Goal: Information Seeking & Learning: Learn about a topic

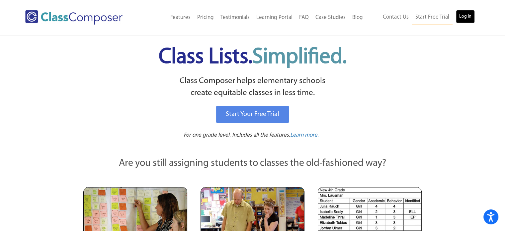
click at [464, 17] on link "Log In" at bounding box center [465, 16] width 19 height 13
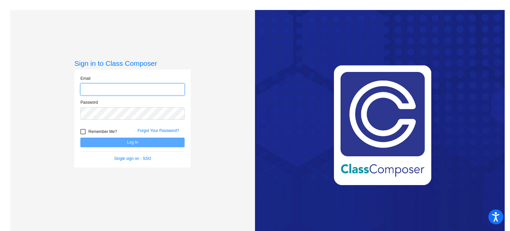
type input "[EMAIL_ADDRESS][DOMAIN_NAME]"
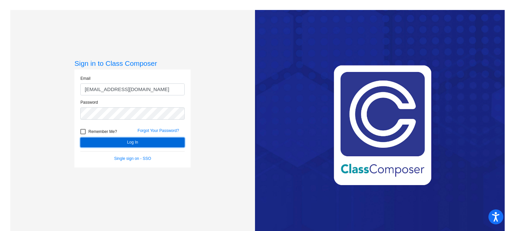
click at [119, 146] on button "Log In" at bounding box center [132, 143] width 104 height 10
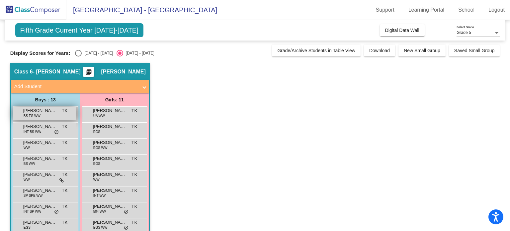
click at [40, 110] on span "[PERSON_NAME]" at bounding box center [39, 110] width 33 height 7
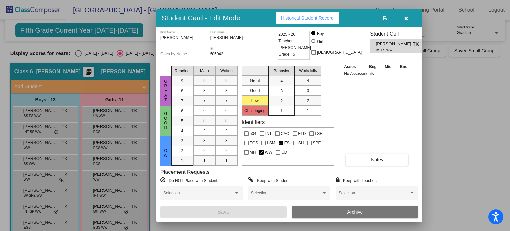
click at [386, 15] on span at bounding box center [385, 17] width 4 height 5
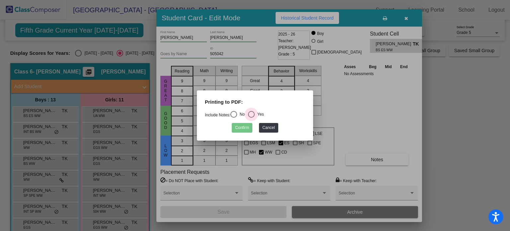
click at [255, 114] on div "Select an option" at bounding box center [251, 114] width 7 height 7
click at [251, 118] on input "Yes" at bounding box center [251, 118] width 0 height 0
radio input "true"
click at [243, 127] on button "Confirm" at bounding box center [242, 128] width 21 height 10
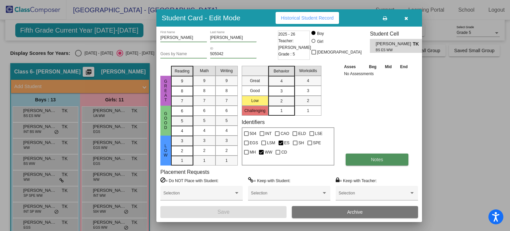
click at [393, 160] on button "Notes" at bounding box center [377, 159] width 63 height 12
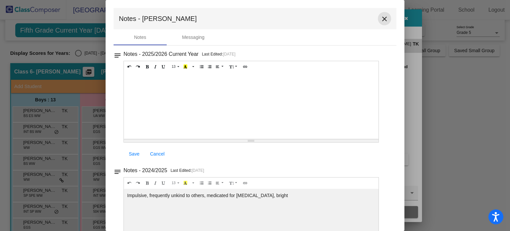
click at [383, 18] on mat-icon "close" at bounding box center [385, 19] width 8 height 8
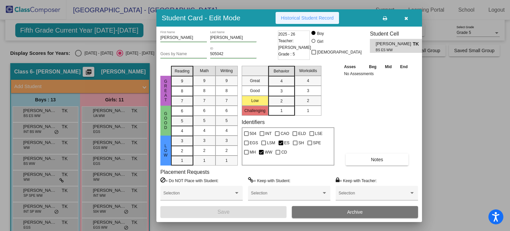
click at [304, 18] on span "Historical Student Record" at bounding box center [307, 17] width 53 height 5
click at [407, 17] on icon "button" at bounding box center [407, 18] width 4 height 5
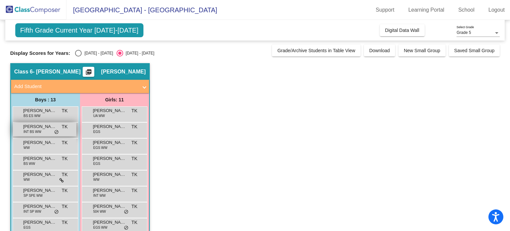
click at [32, 129] on span "INT BS WW" at bounding box center [33, 131] width 18 height 5
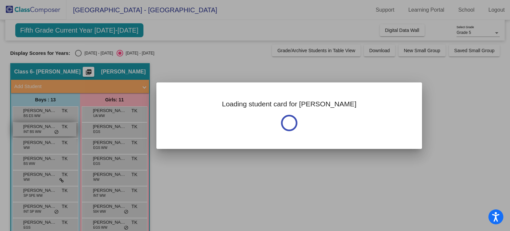
click at [32, 129] on div at bounding box center [255, 115] width 510 height 231
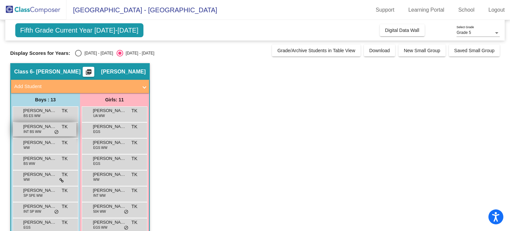
click at [32, 129] on span "INT BS WW" at bounding box center [33, 131] width 18 height 5
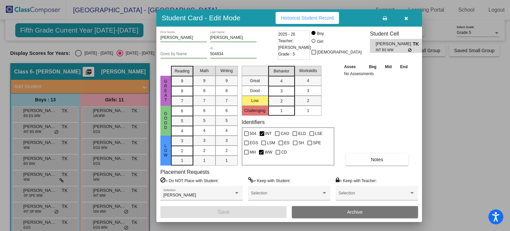
click at [304, 18] on span "Historical Student Record" at bounding box center [307, 17] width 53 height 5
click at [403, 18] on button "button" at bounding box center [406, 18] width 21 height 12
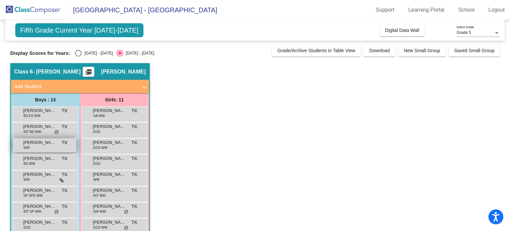
click at [31, 146] on div "Chase Snyder WW TK lock do_not_disturb_alt" at bounding box center [44, 146] width 63 height 14
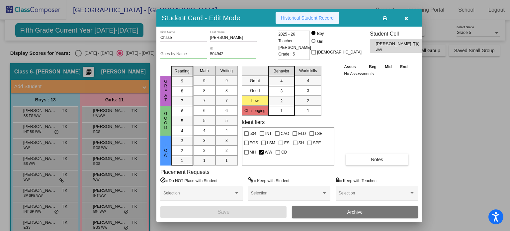
click at [311, 19] on span "Historical Student Record" at bounding box center [307, 17] width 53 height 5
click at [405, 17] on icon "button" at bounding box center [407, 18] width 4 height 5
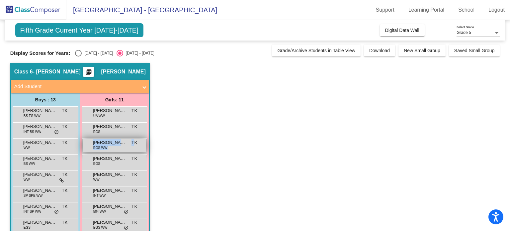
drag, startPoint x: 123, startPoint y: 150, endPoint x: 135, endPoint y: 144, distance: 13.6
click at [135, 144] on div "Cordelia Markle EGS WW TK lock do_not_disturb_alt" at bounding box center [114, 146] width 63 height 14
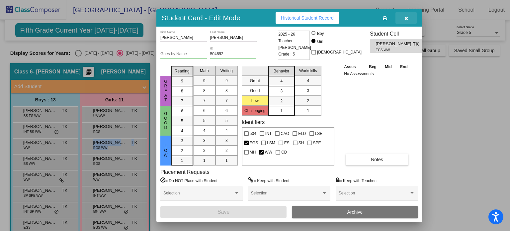
click at [407, 14] on button "button" at bounding box center [406, 18] width 21 height 12
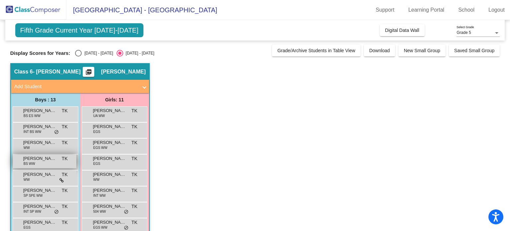
click at [29, 161] on span "BS WW" at bounding box center [30, 163] width 12 height 5
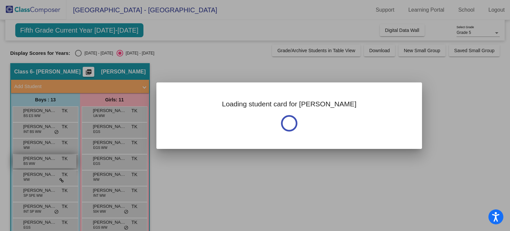
click at [29, 161] on div at bounding box center [255, 115] width 510 height 231
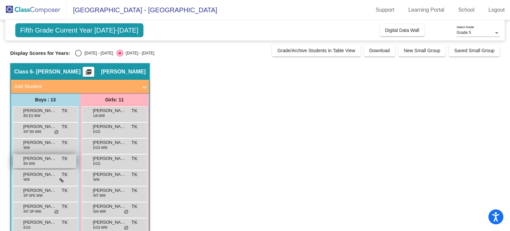
click at [29, 161] on span "BS WW" at bounding box center [30, 163] width 12 height 5
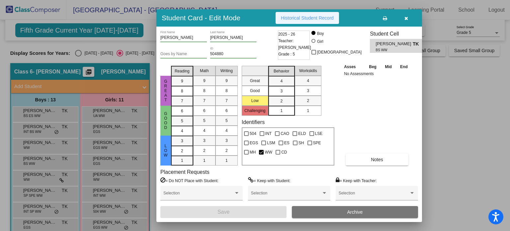
click at [305, 23] on button "Historical Student Record" at bounding box center [307, 18] width 63 height 12
click at [407, 19] on icon "button" at bounding box center [407, 18] width 4 height 5
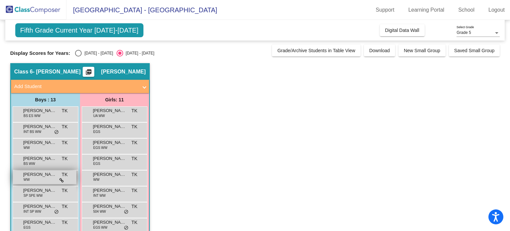
click at [39, 178] on div "Henry Poland WW TK lock do_not_disturb_alt" at bounding box center [44, 177] width 63 height 14
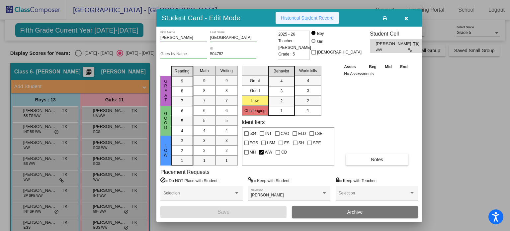
click at [313, 21] on button "Historical Student Record" at bounding box center [307, 18] width 63 height 12
click at [405, 18] on icon "button" at bounding box center [407, 18] width 4 height 5
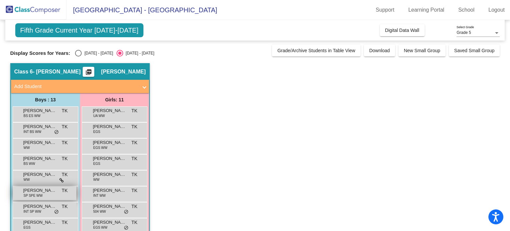
click at [40, 195] on span "SP SPE WW" at bounding box center [33, 195] width 19 height 5
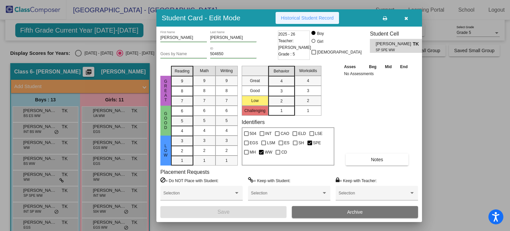
click at [304, 18] on span "Historical Student Record" at bounding box center [307, 17] width 53 height 5
click at [407, 19] on icon "button" at bounding box center [407, 18] width 4 height 5
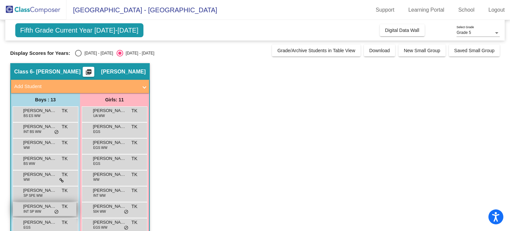
click at [42, 208] on span "Jayden Rosa" at bounding box center [39, 206] width 33 height 7
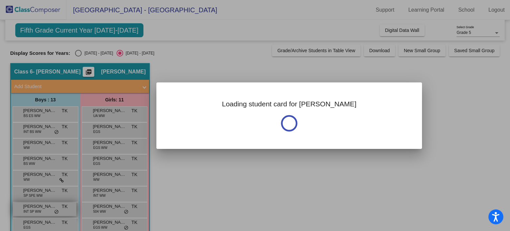
click at [42, 208] on div at bounding box center [255, 115] width 510 height 231
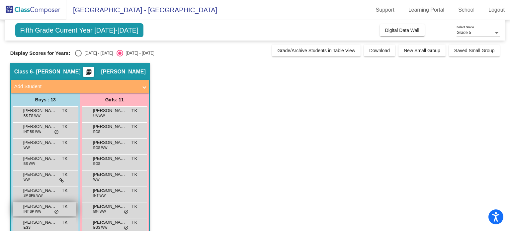
click at [42, 208] on span "Jayden Rosa" at bounding box center [39, 206] width 33 height 7
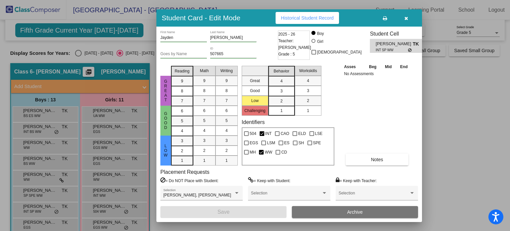
click at [304, 18] on span "Historical Student Record" at bounding box center [307, 17] width 53 height 5
click at [405, 21] on button "button" at bounding box center [406, 18] width 21 height 12
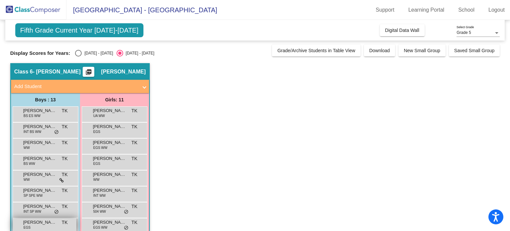
click at [39, 226] on div "Jonas Diffenbaugh EGS TK lock do_not_disturb_alt" at bounding box center [44, 225] width 63 height 14
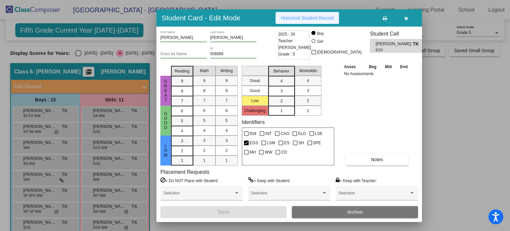
click at [326, 19] on span "Historical Student Record" at bounding box center [307, 17] width 53 height 5
click at [405, 16] on icon "button" at bounding box center [407, 18] width 4 height 5
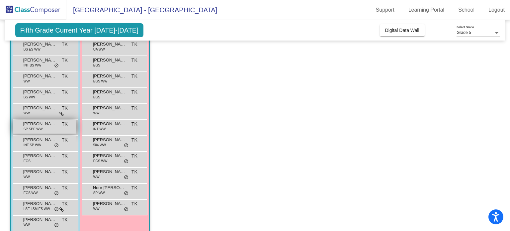
scroll to position [93, 0]
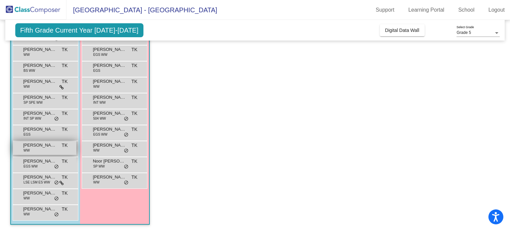
click at [49, 151] on div "Jordy Pyle WW TK lock do_not_disturb_alt" at bounding box center [44, 148] width 63 height 14
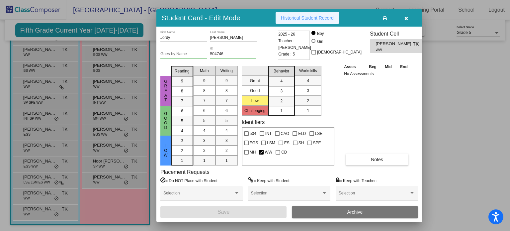
click at [295, 19] on span "Historical Student Record" at bounding box center [307, 17] width 53 height 5
click at [408, 17] on button "button" at bounding box center [406, 18] width 21 height 12
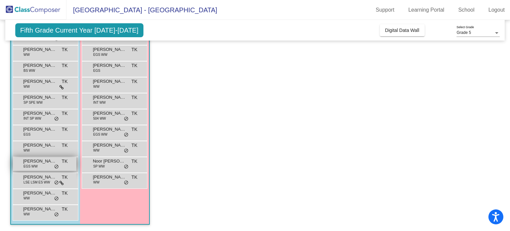
click at [42, 167] on div "Maxwell Askey EGS WW TK lock do_not_disturb_alt" at bounding box center [44, 164] width 63 height 14
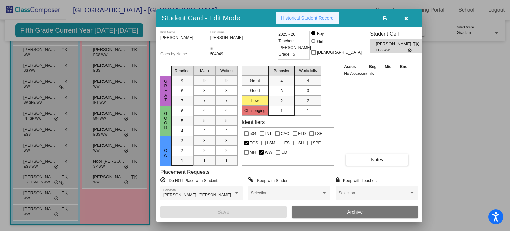
click at [301, 19] on span "Historical Student Record" at bounding box center [307, 17] width 53 height 5
click at [407, 19] on icon "button" at bounding box center [407, 18] width 4 height 5
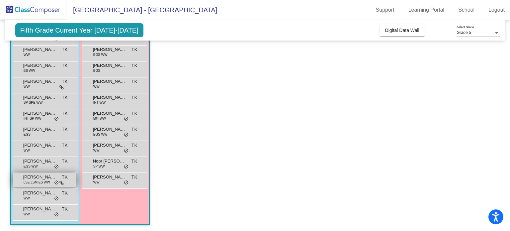
click at [39, 178] on span "Noah Dunn" at bounding box center [39, 177] width 33 height 7
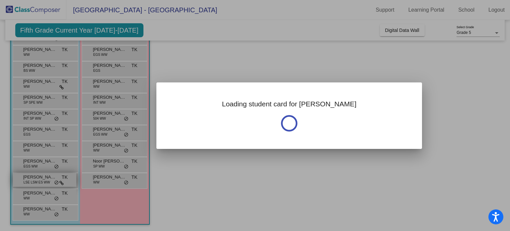
click at [39, 178] on div at bounding box center [255, 115] width 510 height 231
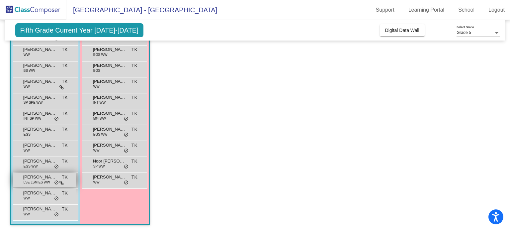
click at [39, 178] on span "Noah Dunn" at bounding box center [39, 177] width 33 height 7
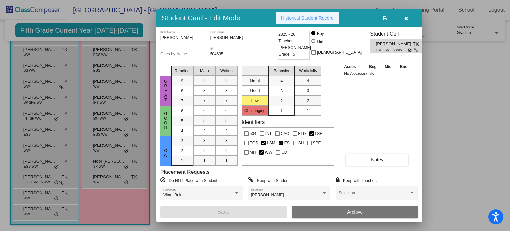
click at [284, 19] on span "Historical Student Record" at bounding box center [307, 17] width 53 height 5
click at [407, 19] on icon "button" at bounding box center [407, 18] width 4 height 5
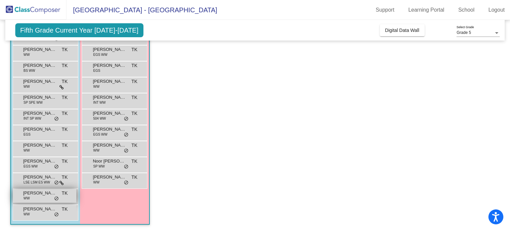
click at [42, 194] on span "Nolan Stephenson" at bounding box center [39, 193] width 33 height 7
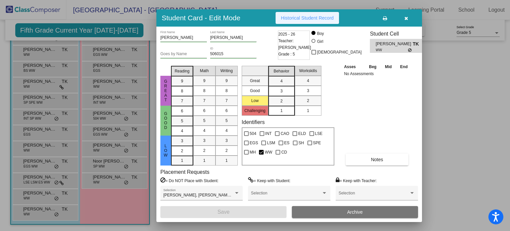
click at [312, 22] on button "Historical Student Record" at bounding box center [307, 18] width 63 height 12
click at [407, 18] on icon "button" at bounding box center [407, 18] width 4 height 5
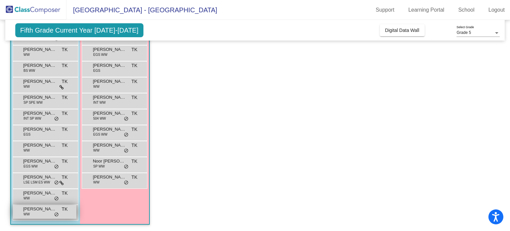
click at [36, 212] on div "Saheim Andrews-Sabur WW TK lock do_not_disturb_alt" at bounding box center [44, 212] width 63 height 14
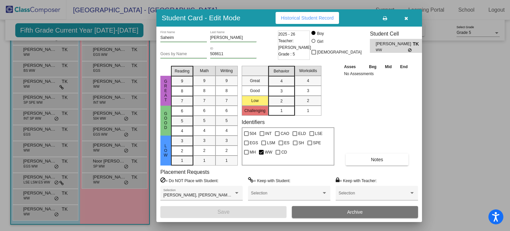
click at [296, 19] on span "Historical Student Record" at bounding box center [307, 17] width 53 height 5
click at [407, 18] on icon "button" at bounding box center [407, 18] width 4 height 5
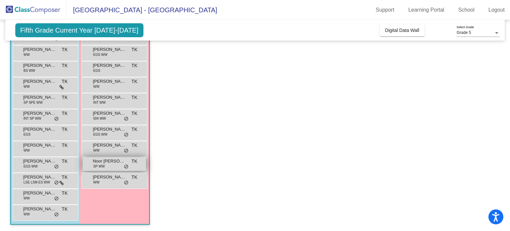
scroll to position [0, 0]
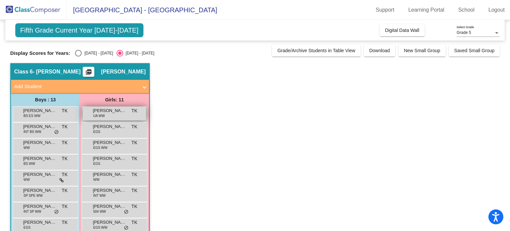
click at [109, 114] on div "Allison Siemon UA WW TK lock do_not_disturb_alt" at bounding box center [114, 114] width 63 height 14
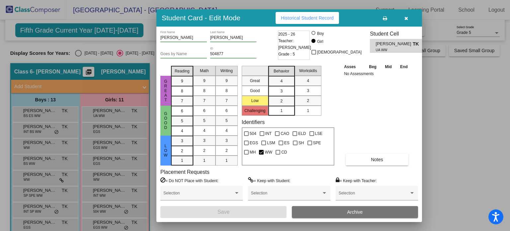
click at [405, 17] on icon "button" at bounding box center [407, 18] width 4 height 5
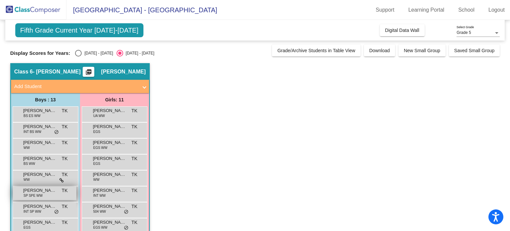
scroll to position [93, 0]
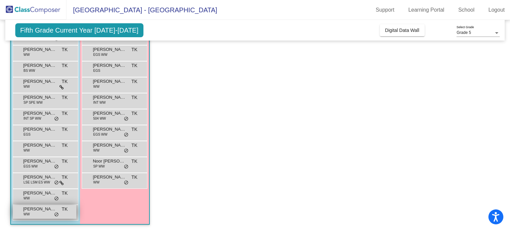
click at [41, 213] on div "Saheim Andrews-Sabur WW TK lock do_not_disturb_alt" at bounding box center [44, 212] width 63 height 14
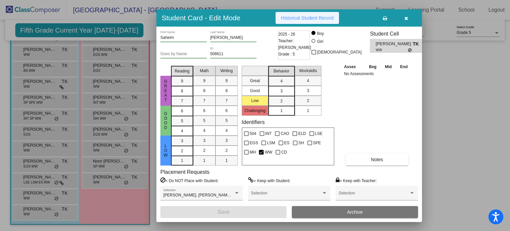
click at [310, 20] on span "Historical Student Record" at bounding box center [307, 17] width 53 height 5
click at [407, 15] on button "button" at bounding box center [406, 18] width 21 height 12
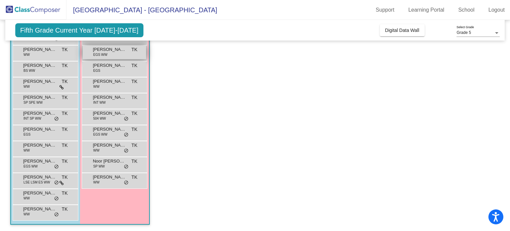
click at [119, 53] on div "Cordelia Markle EGS WW TK lock do_not_disturb_alt" at bounding box center [114, 53] width 63 height 14
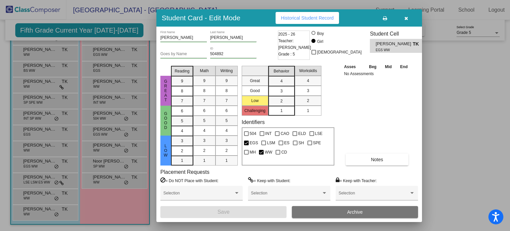
click at [311, 16] on span "Historical Student Record" at bounding box center [307, 17] width 53 height 5
click at [405, 17] on icon "button" at bounding box center [407, 18] width 4 height 5
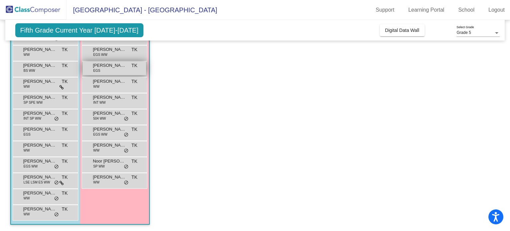
click at [107, 67] on span "Elayne Hagadorn" at bounding box center [109, 65] width 33 height 7
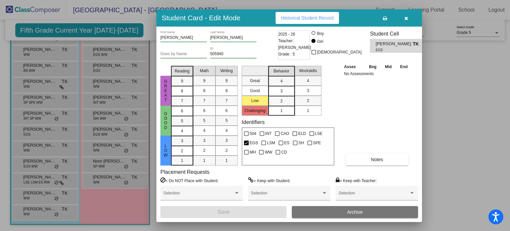
click at [308, 17] on span "Historical Student Record" at bounding box center [307, 17] width 53 height 5
click at [407, 20] on icon "button" at bounding box center [407, 18] width 4 height 5
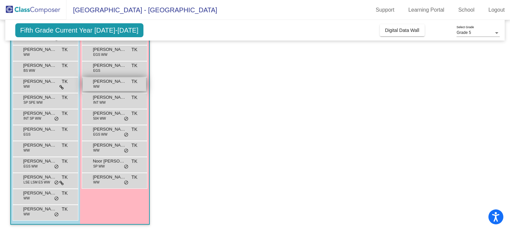
click at [117, 82] on span "Giada Lippi" at bounding box center [109, 81] width 33 height 7
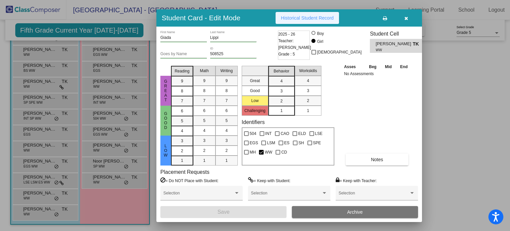
click at [300, 15] on span "Historical Student Record" at bounding box center [307, 17] width 53 height 5
click at [408, 16] on button "button" at bounding box center [406, 18] width 21 height 12
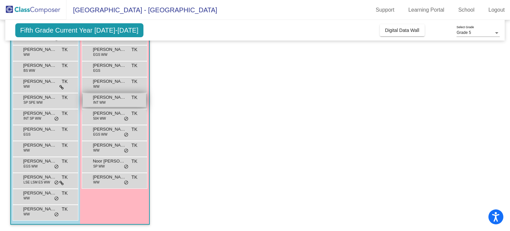
click at [105, 99] on span "Helena Peslis" at bounding box center [109, 97] width 33 height 7
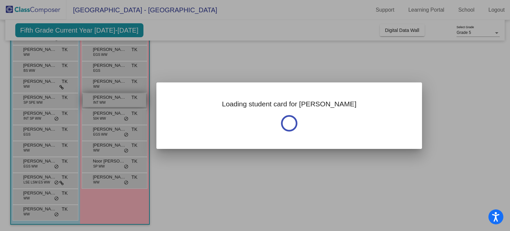
click at [105, 99] on div at bounding box center [255, 115] width 510 height 231
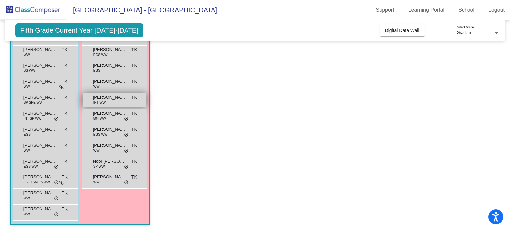
click at [105, 99] on span "Helena Peslis" at bounding box center [109, 97] width 33 height 7
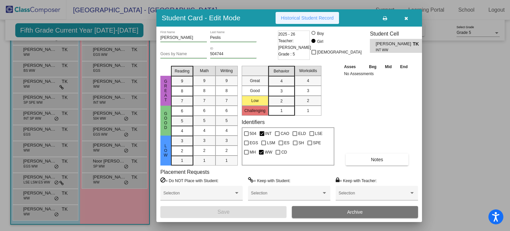
click at [292, 19] on span "Historical Student Record" at bounding box center [307, 17] width 53 height 5
click at [407, 17] on icon "button" at bounding box center [407, 18] width 4 height 5
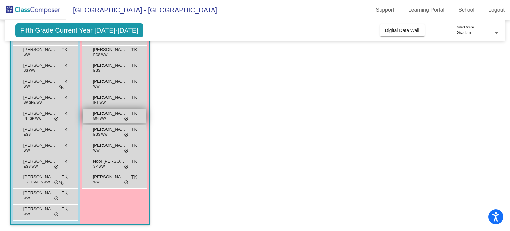
click at [102, 114] on span "Kaycee Glantz" at bounding box center [109, 113] width 33 height 7
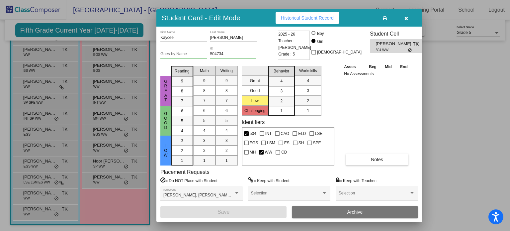
click at [309, 21] on button "Historical Student Record" at bounding box center [307, 18] width 63 height 12
click at [409, 17] on button "button" at bounding box center [406, 18] width 21 height 12
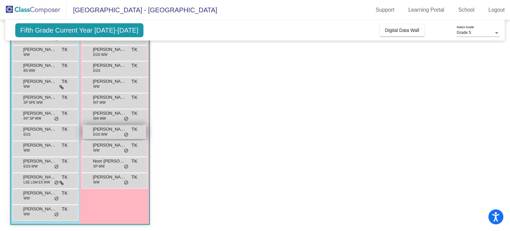
click at [113, 131] on span "Lillian Hess" at bounding box center [109, 129] width 33 height 7
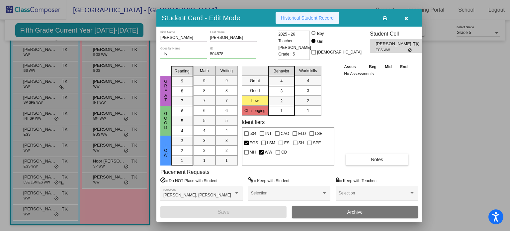
click at [295, 15] on span "Historical Student Record" at bounding box center [307, 17] width 53 height 5
click at [113, 147] on div at bounding box center [255, 115] width 510 height 231
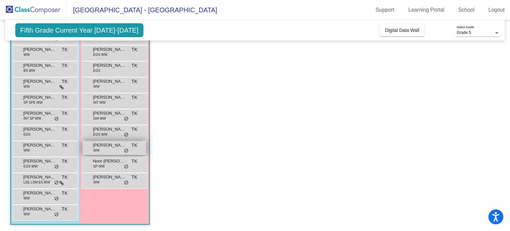
click at [113, 146] on span "Milana Petrovic" at bounding box center [109, 145] width 33 height 7
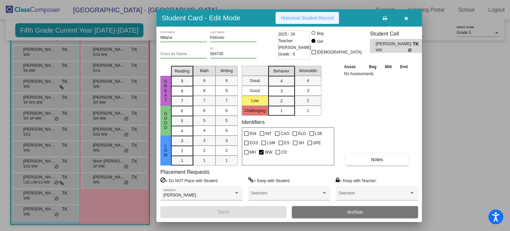
click at [309, 18] on span "Historical Student Record" at bounding box center [307, 17] width 53 height 5
click at [405, 17] on icon "button" at bounding box center [407, 18] width 4 height 5
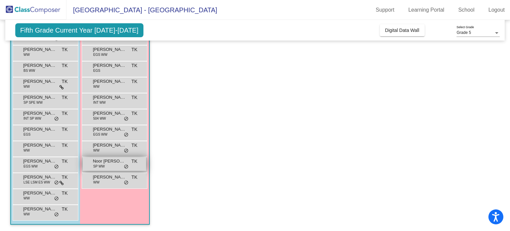
click at [104, 161] on span "Noor Fatimah Hassan" at bounding box center [109, 161] width 33 height 7
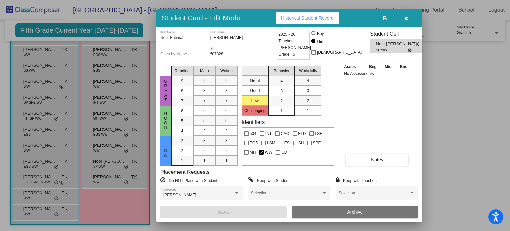
click at [310, 18] on span "Historical Student Record" at bounding box center [307, 17] width 53 height 5
click at [406, 16] on icon "button" at bounding box center [407, 18] width 4 height 5
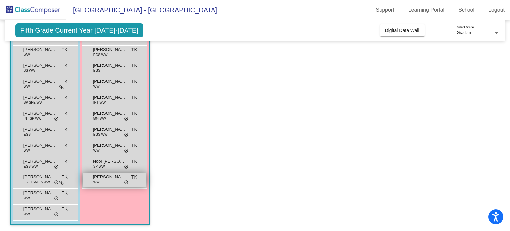
click at [110, 184] on div "Penelope Baxley WW TK lock do_not_disturb_alt" at bounding box center [114, 180] width 63 height 14
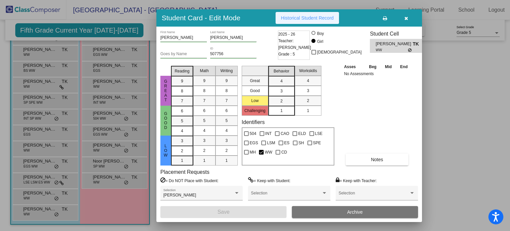
click at [322, 23] on button "Historical Student Record" at bounding box center [307, 18] width 63 height 12
